Goal: Task Accomplishment & Management: Use online tool/utility

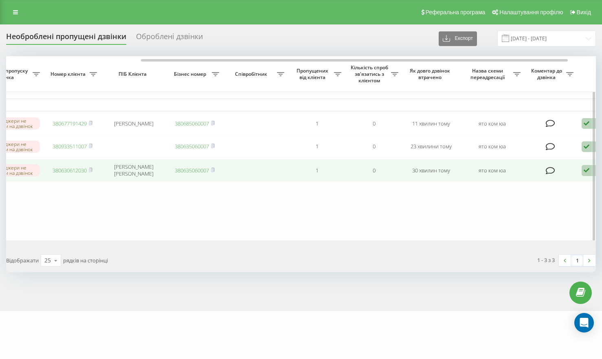
scroll to position [0, 225]
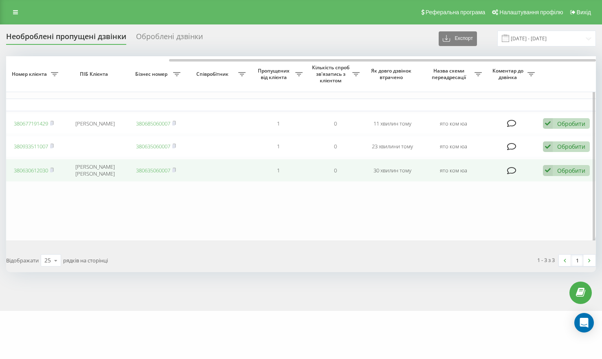
click at [558, 174] on div "Обробити" at bounding box center [572, 171] width 28 height 8
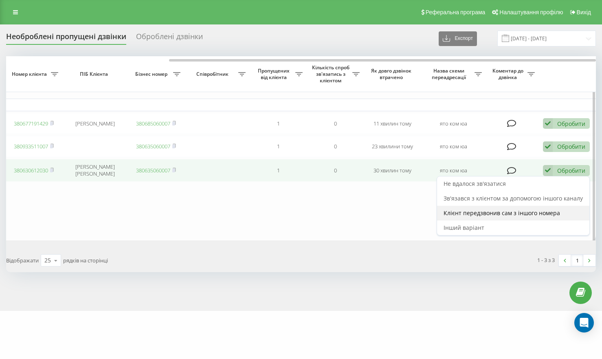
click at [525, 209] on div "Клієнт передзвонив сам з іншого номера" at bounding box center [513, 213] width 152 height 15
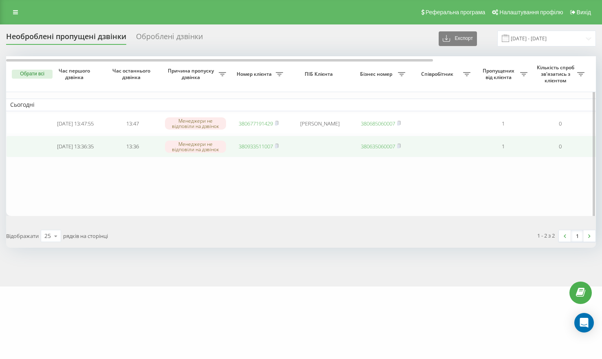
click at [253, 146] on link "380933511007" at bounding box center [256, 146] width 34 height 7
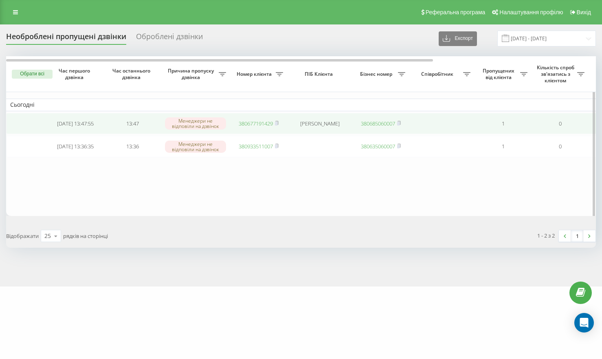
click at [247, 128] on td "380677191429" at bounding box center [258, 124] width 57 height 22
click at [261, 114] on td "380677191429" at bounding box center [258, 124] width 57 height 22
click at [259, 123] on link "380677191429" at bounding box center [256, 123] width 34 height 7
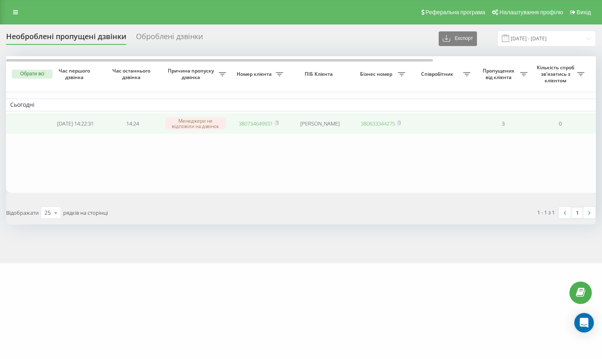
click at [253, 122] on link "380734649931" at bounding box center [256, 123] width 34 height 7
